Goal: Information Seeking & Learning: Check status

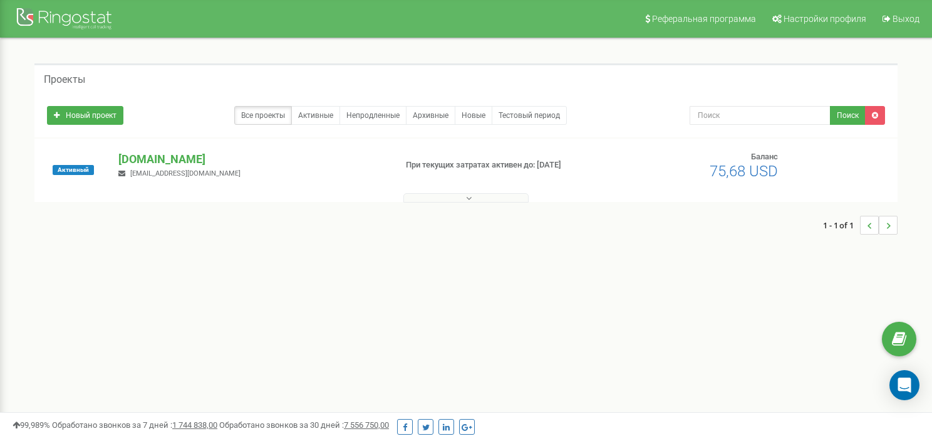
click at [476, 189] on div at bounding box center [466, 195] width 857 height 13
click at [472, 193] on button at bounding box center [466, 197] width 125 height 9
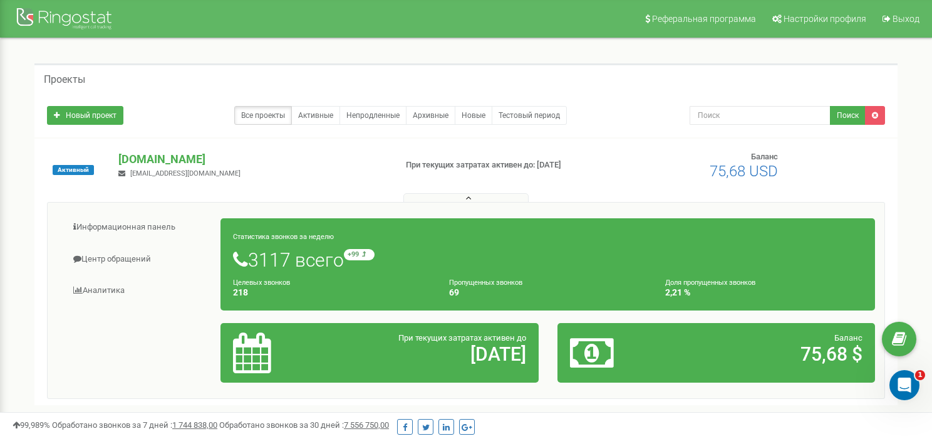
scroll to position [18, 0]
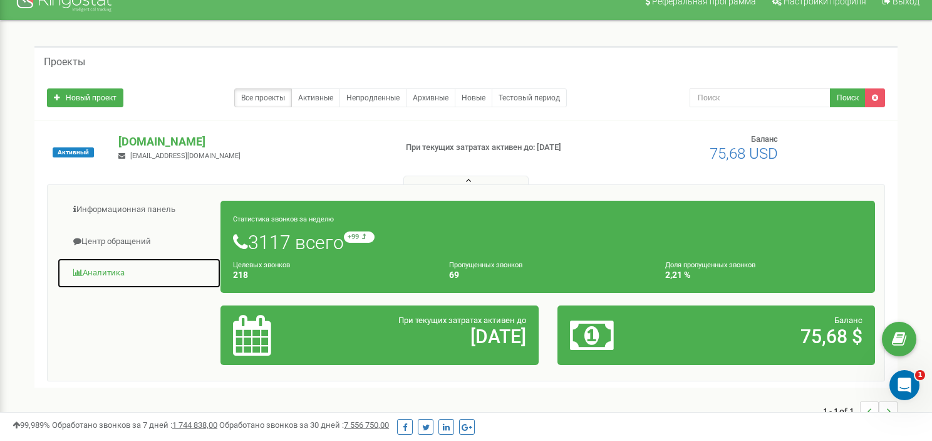
click at [128, 273] on link "Аналитика" at bounding box center [139, 273] width 164 height 31
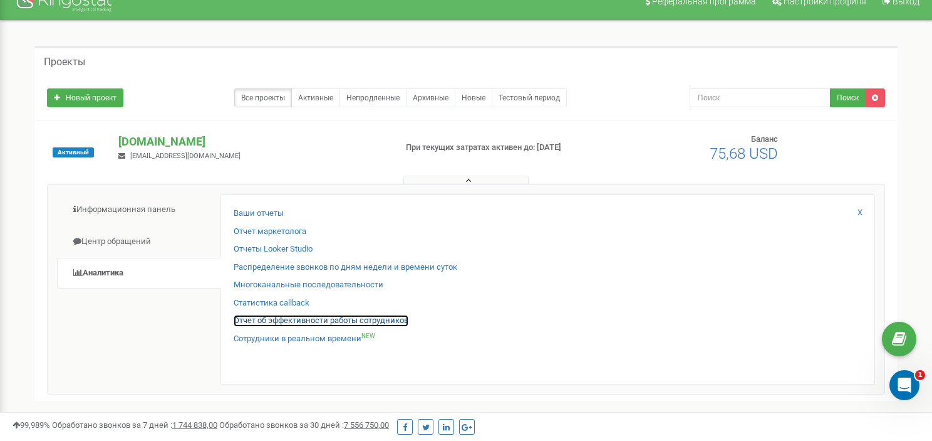
click at [273, 320] on link "Отчет об эффективности работы сотрудников" at bounding box center [321, 321] width 175 height 12
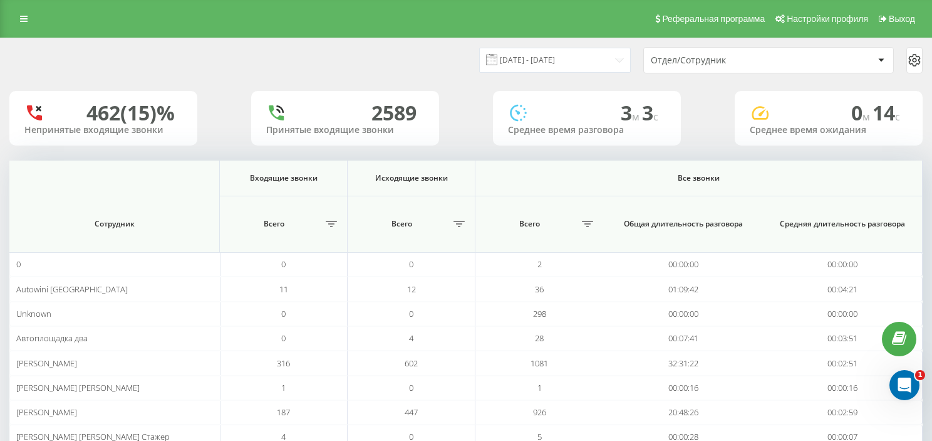
drag, startPoint x: 105, startPoint y: 0, endPoint x: 228, endPoint y: 75, distance: 143.7
click at [694, 60] on div "Отдел/Сотрудник" at bounding box center [726, 60] width 150 height 11
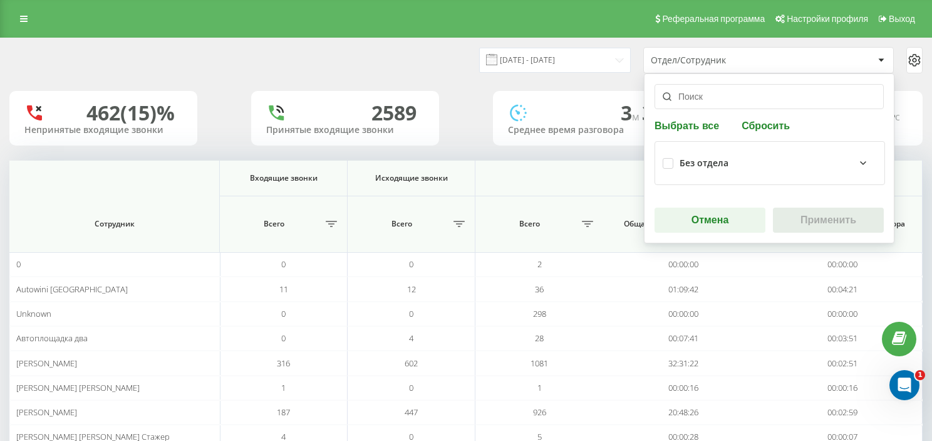
click at [692, 93] on input "text" at bounding box center [769, 96] width 229 height 25
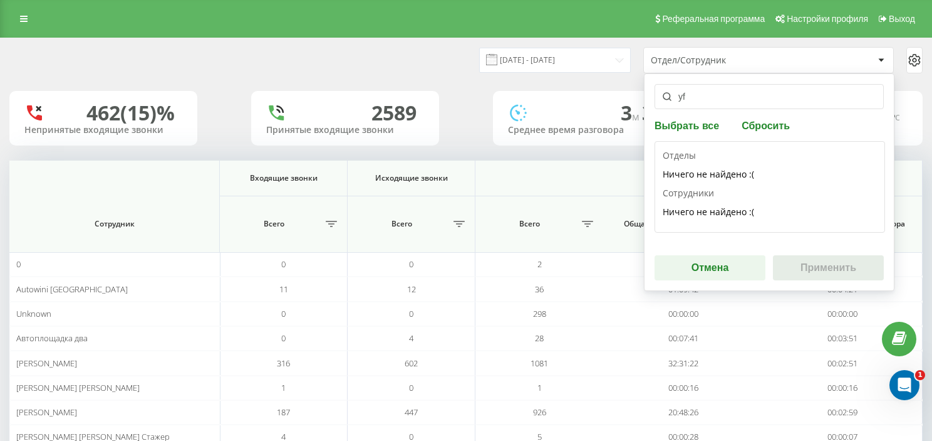
type input "y"
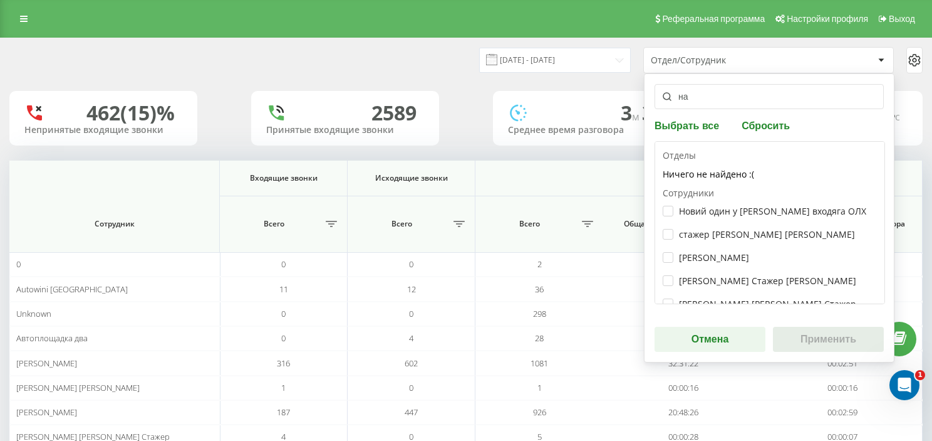
type input "на"
click at [705, 250] on div "Назар МЕДЖИК" at bounding box center [770, 257] width 214 height 23
click at [707, 255] on label "Назар МЕДЖИК" at bounding box center [706, 257] width 86 height 11
checkbox input "true"
click at [817, 332] on button "Применить" at bounding box center [828, 338] width 111 height 25
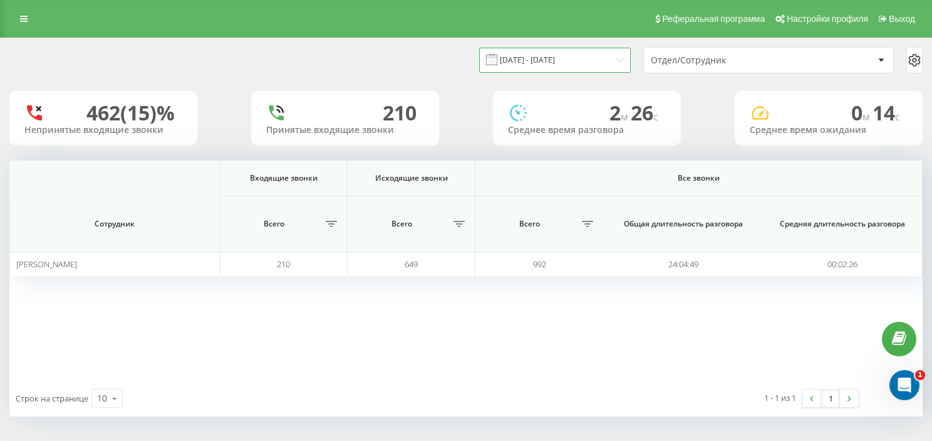
click at [584, 62] on input "20.07.2025 - 20.08.2025" at bounding box center [555, 60] width 152 height 24
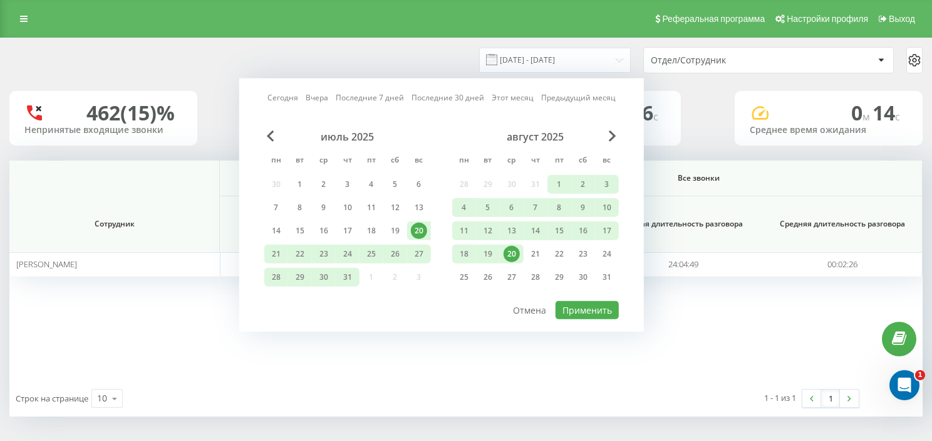
click at [286, 95] on link "Сегодня" at bounding box center [283, 97] width 31 height 12
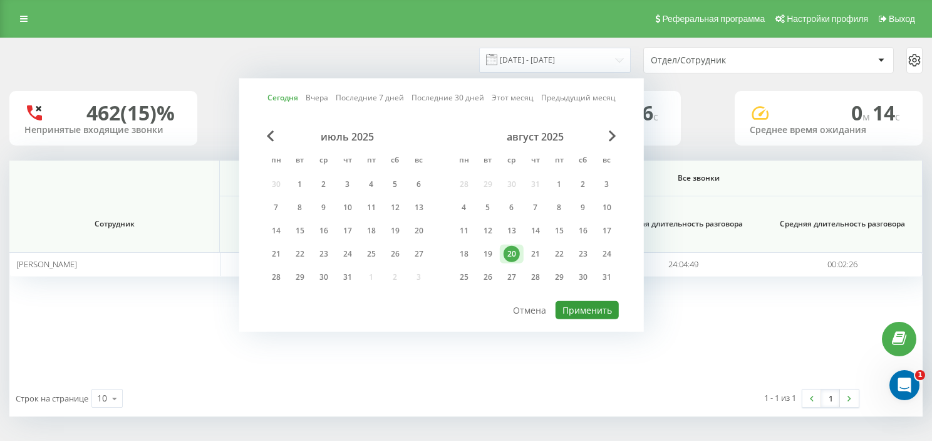
click at [592, 306] on button "Применить" at bounding box center [587, 310] width 63 height 18
type input "20.08.2025 - 20.08.2025"
